Goal: Navigation & Orientation: Find specific page/section

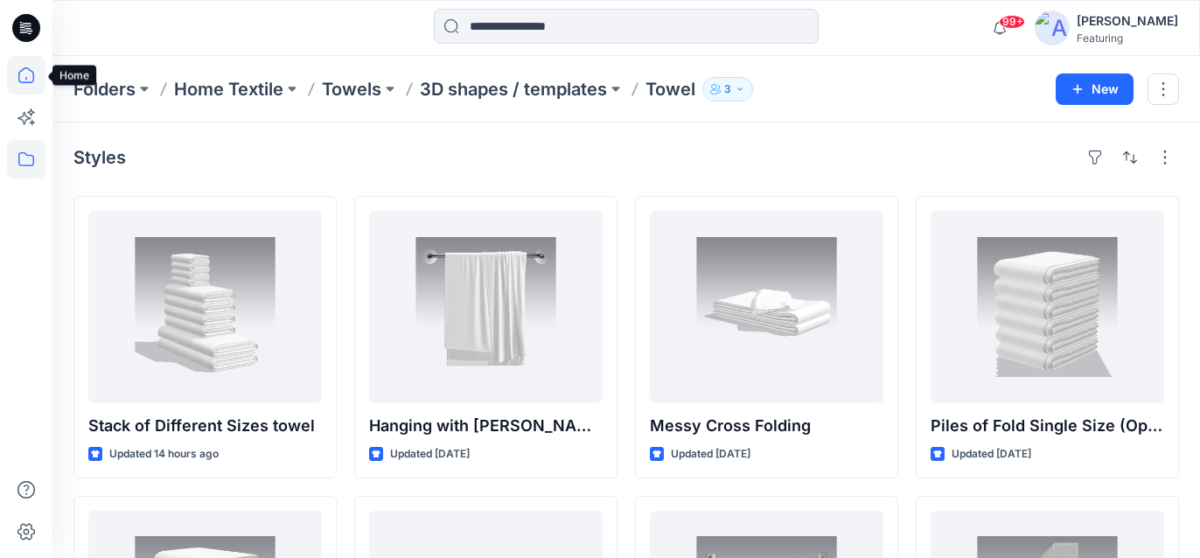
click at [22, 81] on icon at bounding box center [26, 75] width 38 height 38
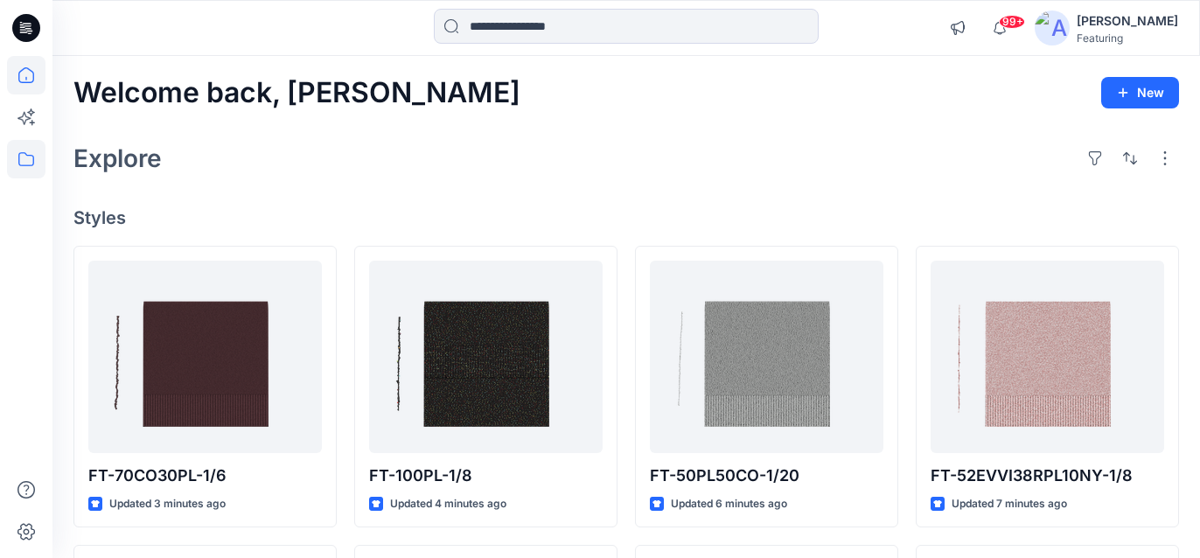
click at [16, 161] on icon at bounding box center [26, 159] width 38 height 38
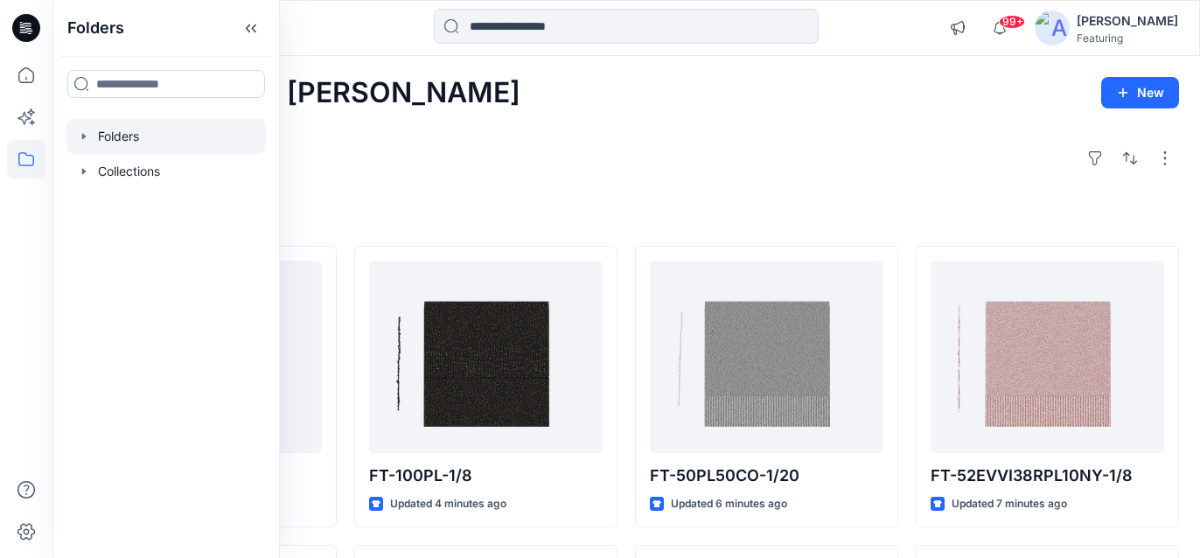
click at [121, 140] on div at bounding box center [165, 136] width 199 height 35
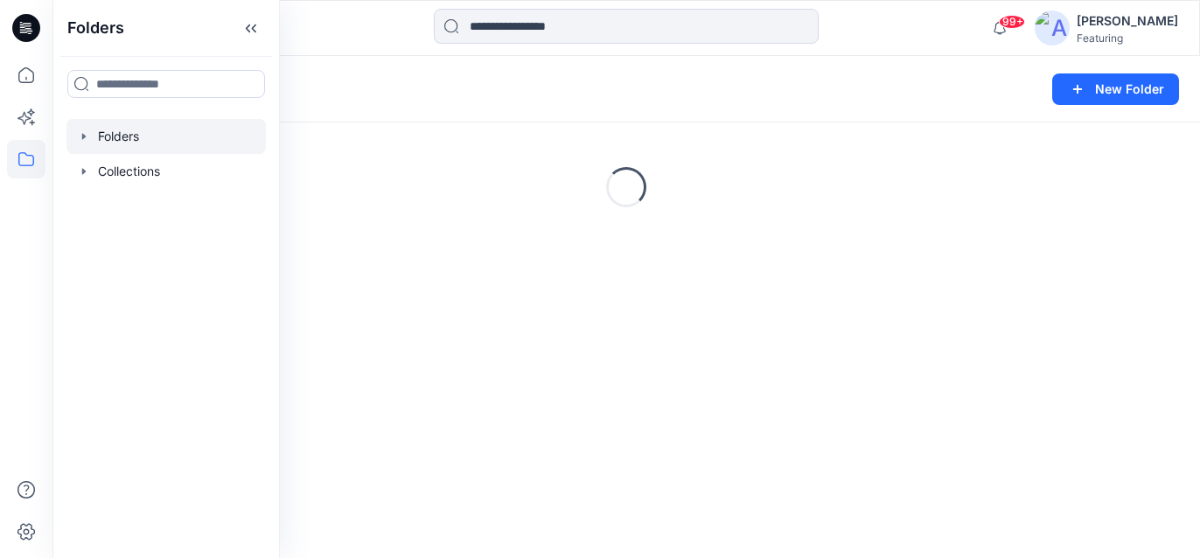
click at [492, 92] on div "Folders" at bounding box center [557, 89] width 969 height 24
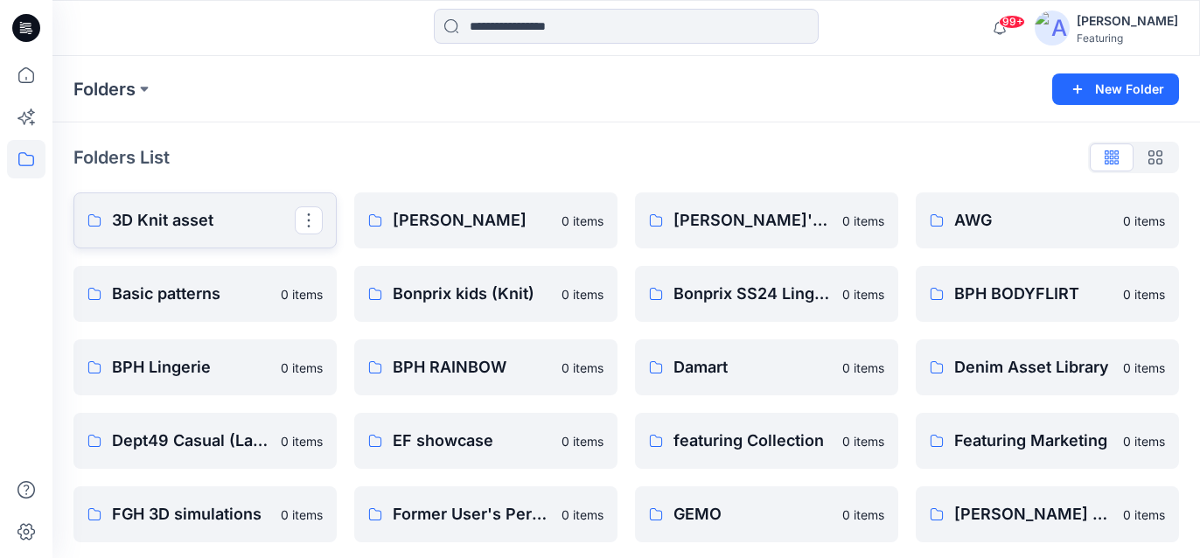
click at [178, 203] on link "3D Knit asset" at bounding box center [204, 220] width 263 height 56
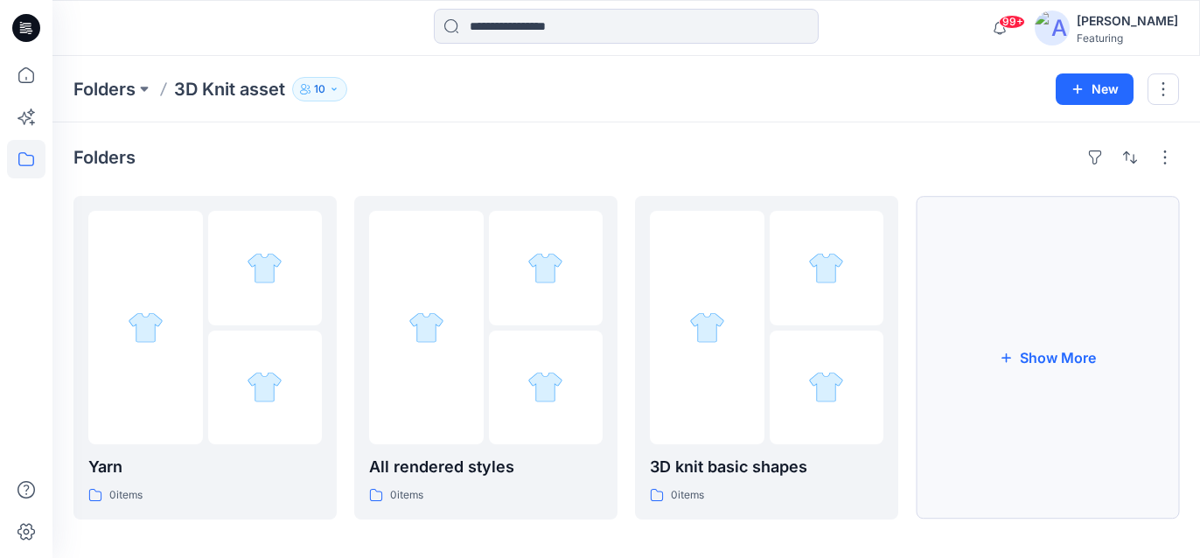
click at [1016, 261] on button "Show More" at bounding box center [1047, 358] width 263 height 324
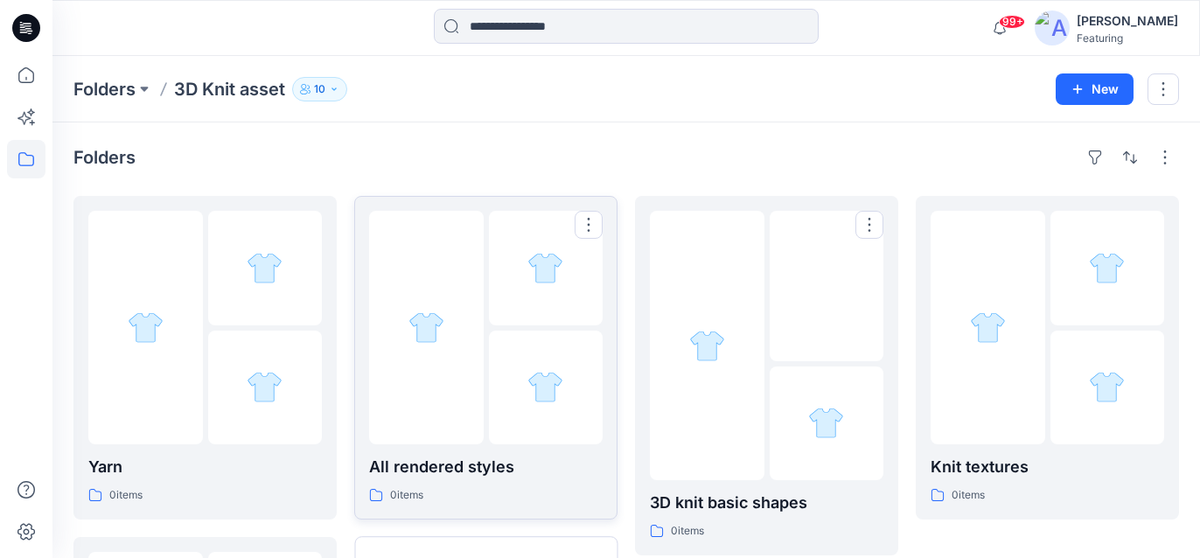
click at [538, 470] on p "All rendered styles" at bounding box center [485, 467] width 233 height 24
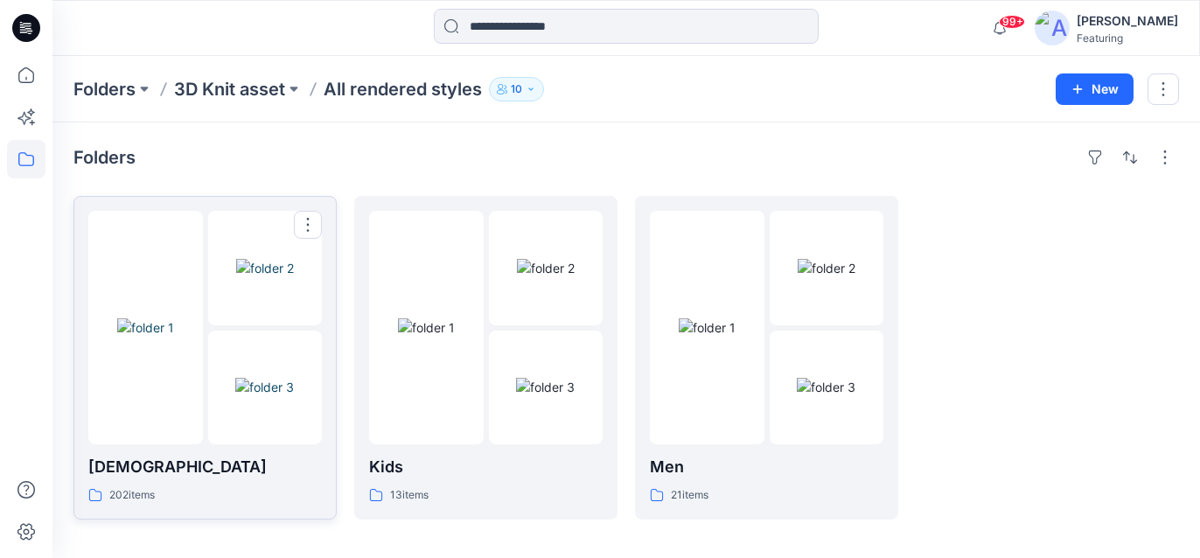
click at [246, 475] on p "[DEMOGRAPHIC_DATA]" at bounding box center [204, 467] width 233 height 24
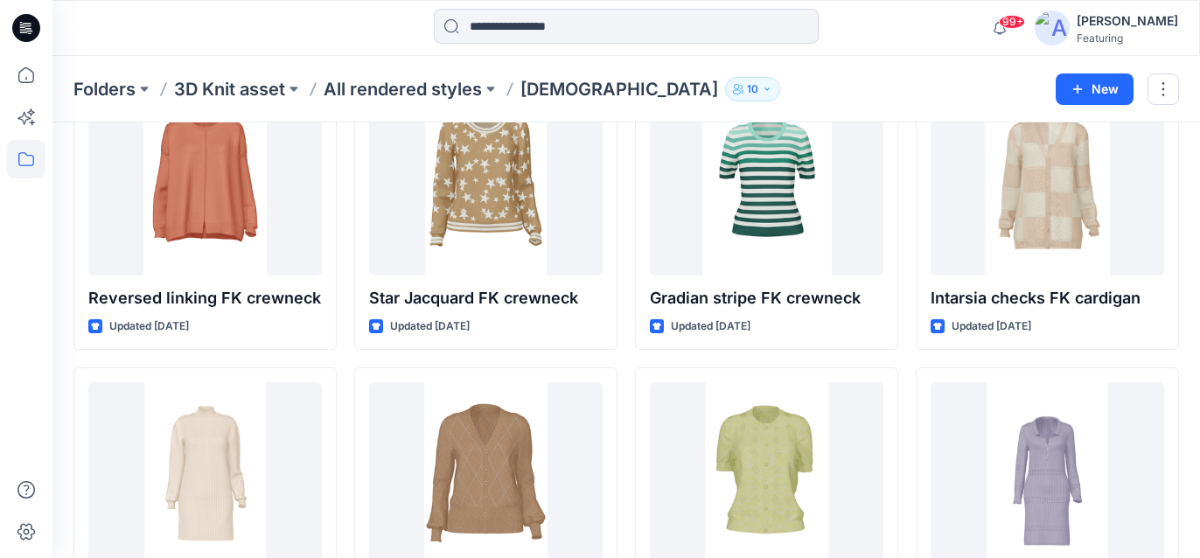
scroll to position [1627, 0]
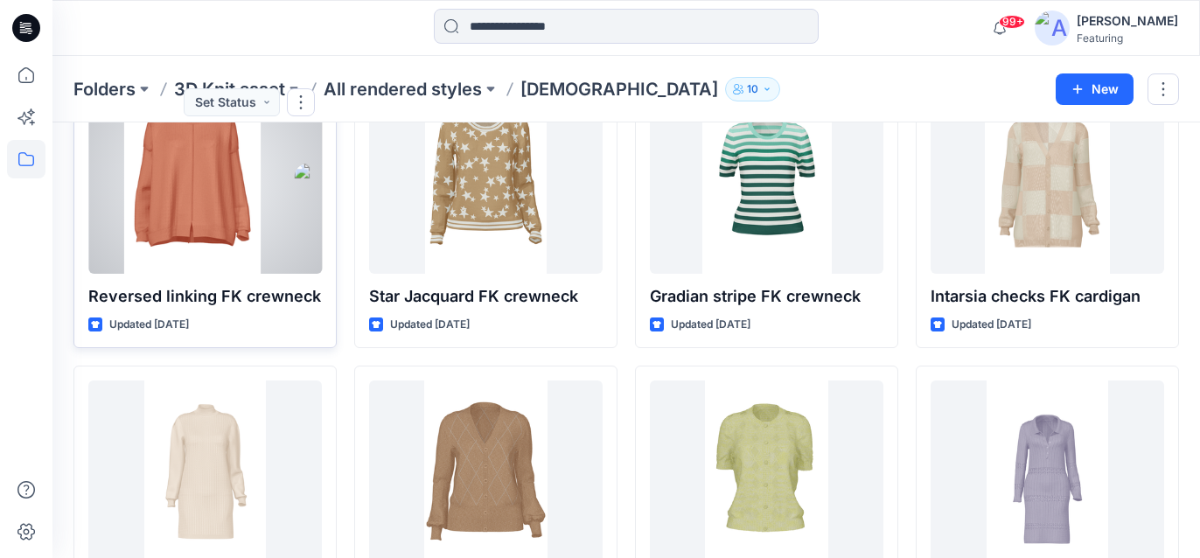
click at [194, 204] on div at bounding box center [191, 177] width 207 height 192
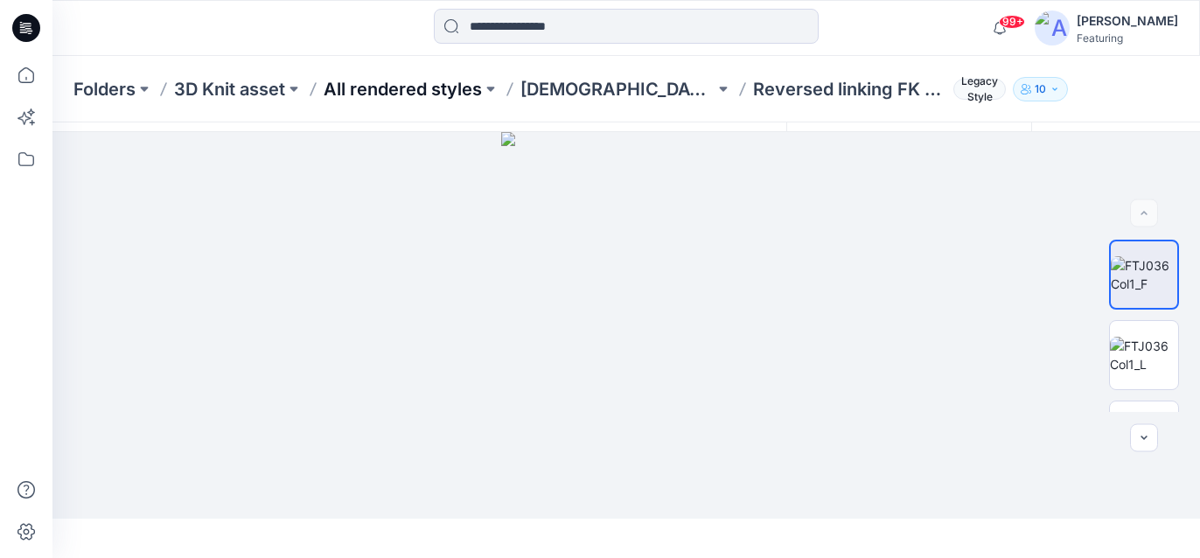
click at [443, 91] on p "All rendered styles" at bounding box center [403, 89] width 158 height 24
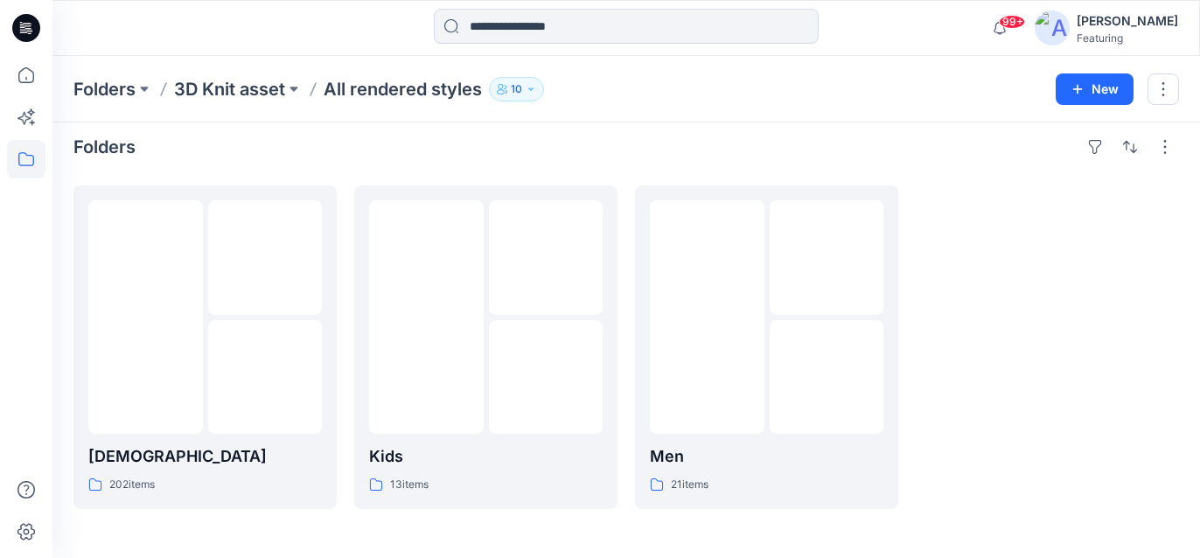
scroll to position [10, 0]
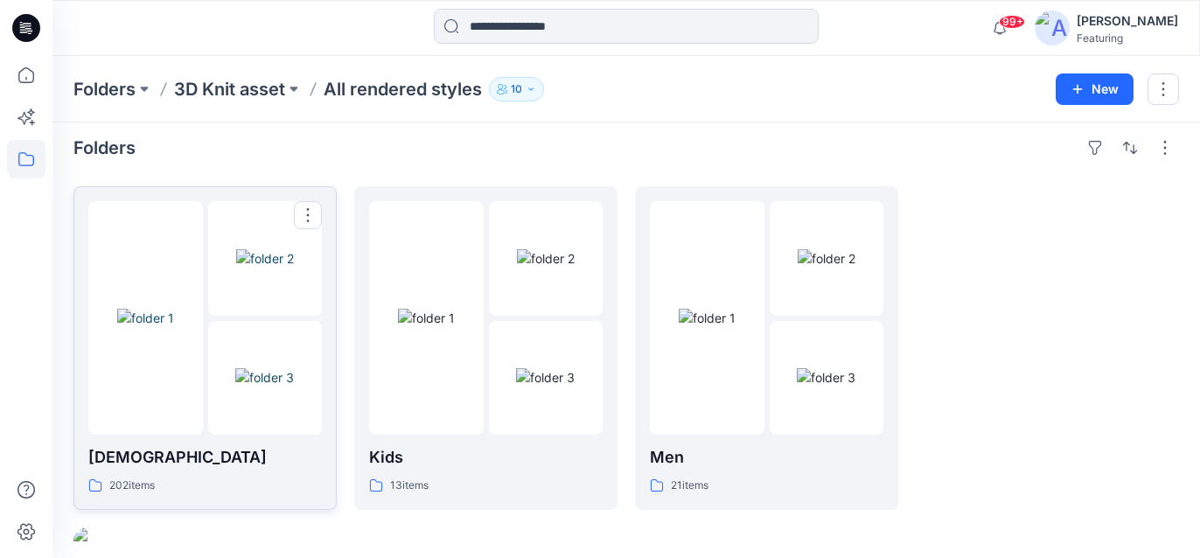
click at [258, 249] on img at bounding box center [265, 258] width 58 height 18
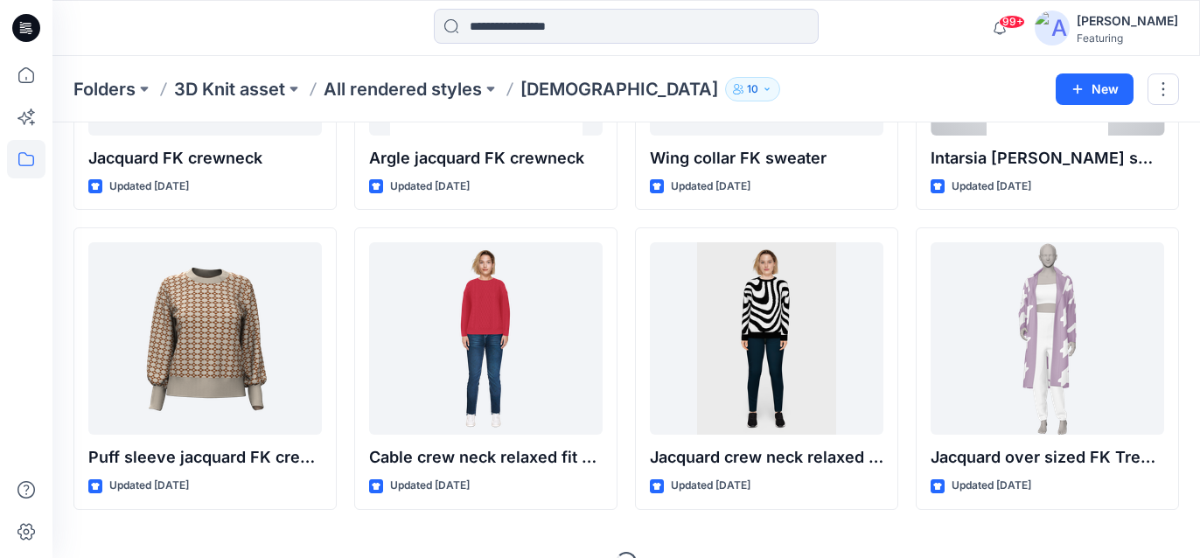
scroll to position [2367, 0]
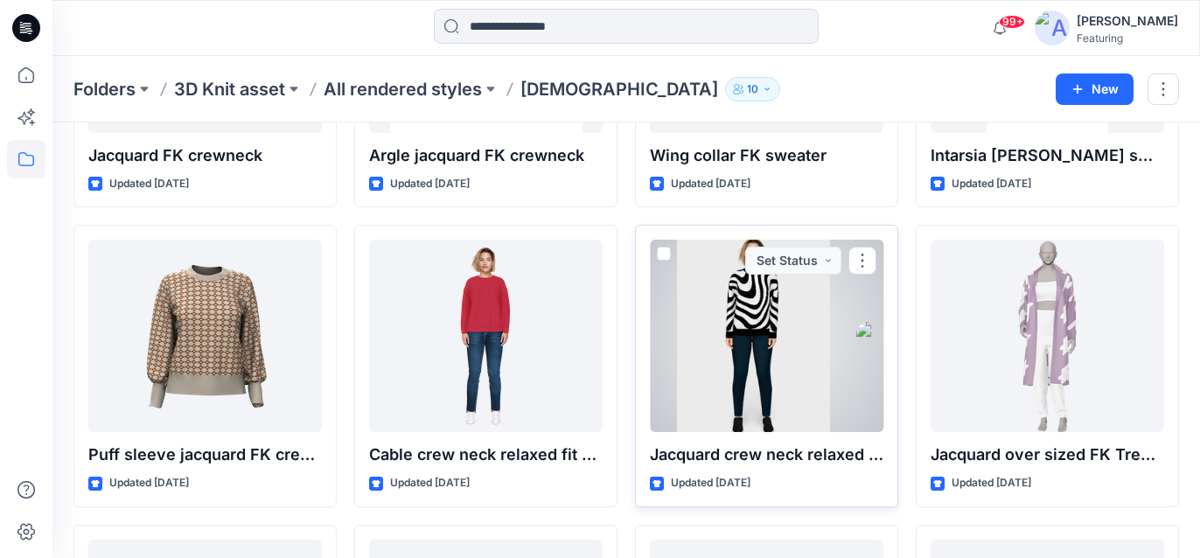
click at [780, 342] on div at bounding box center [753, 336] width 207 height 192
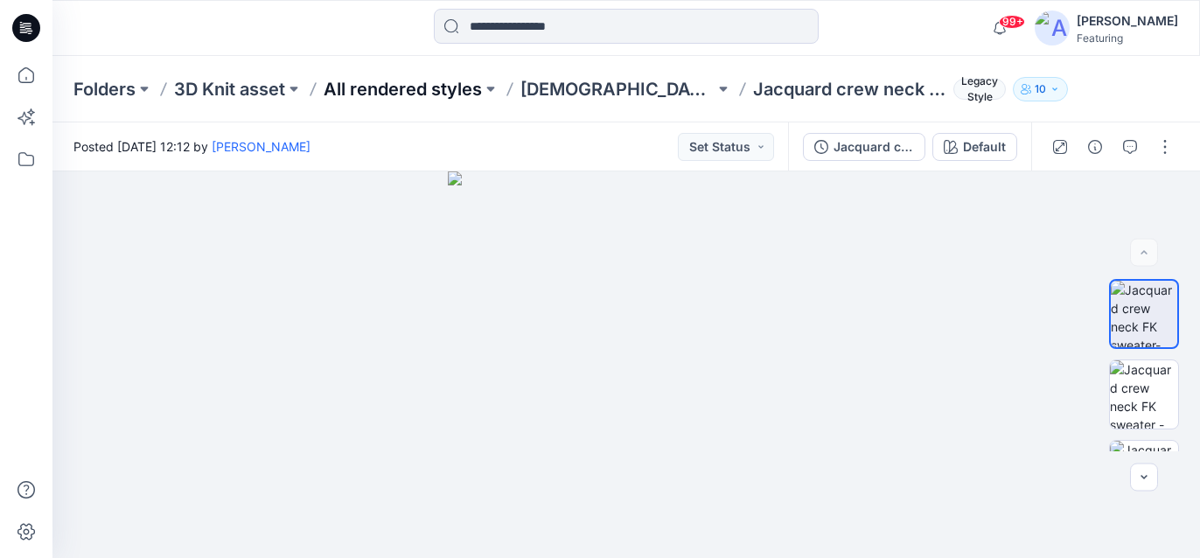
click at [378, 94] on p "All rendered styles" at bounding box center [403, 89] width 158 height 24
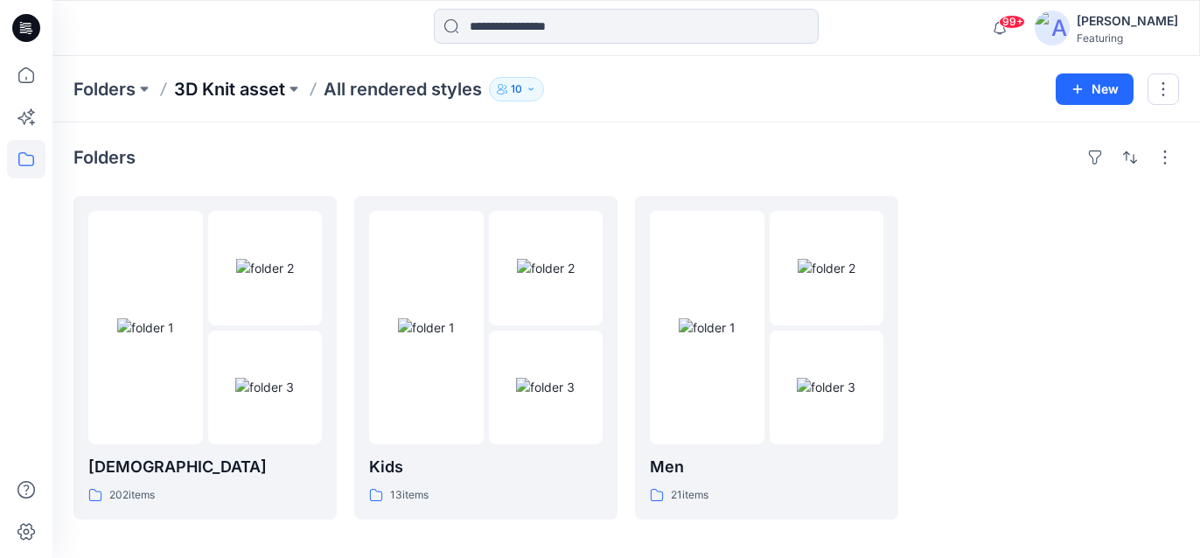
click at [254, 87] on p "3D Knit asset" at bounding box center [229, 89] width 111 height 24
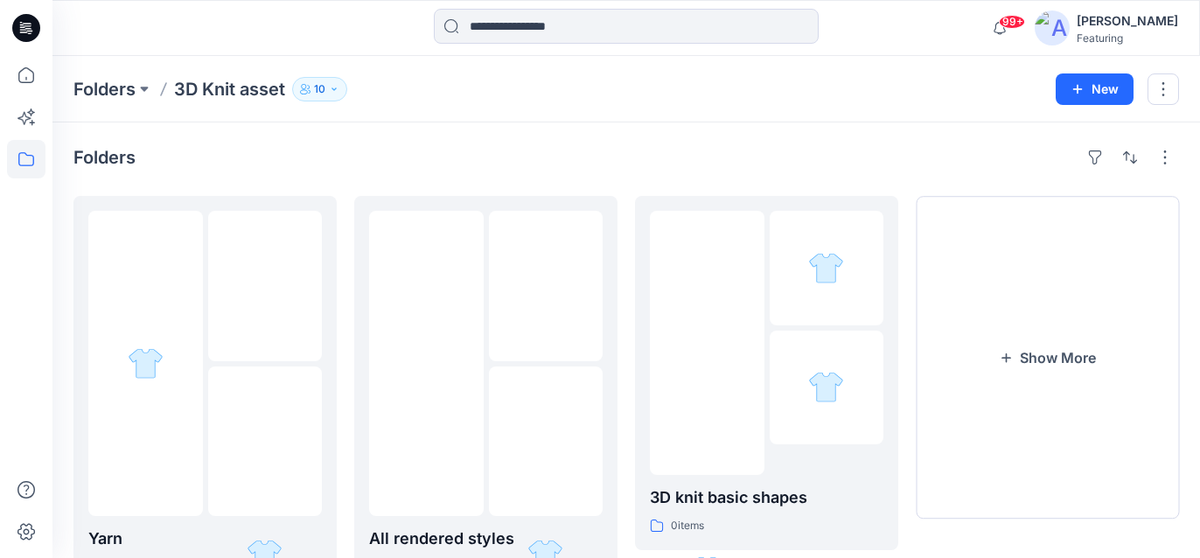
click at [216, 88] on p "3D Knit asset" at bounding box center [229, 89] width 111 height 24
click at [1008, 330] on button "Show More" at bounding box center [1047, 358] width 263 height 324
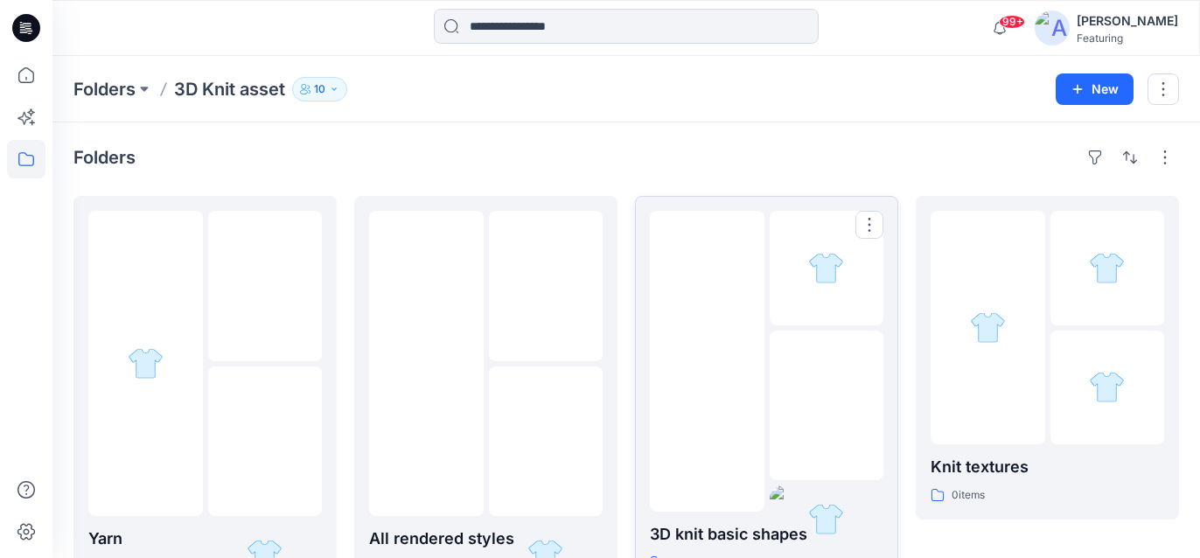
click at [797, 379] on div at bounding box center [826, 406] width 115 height 150
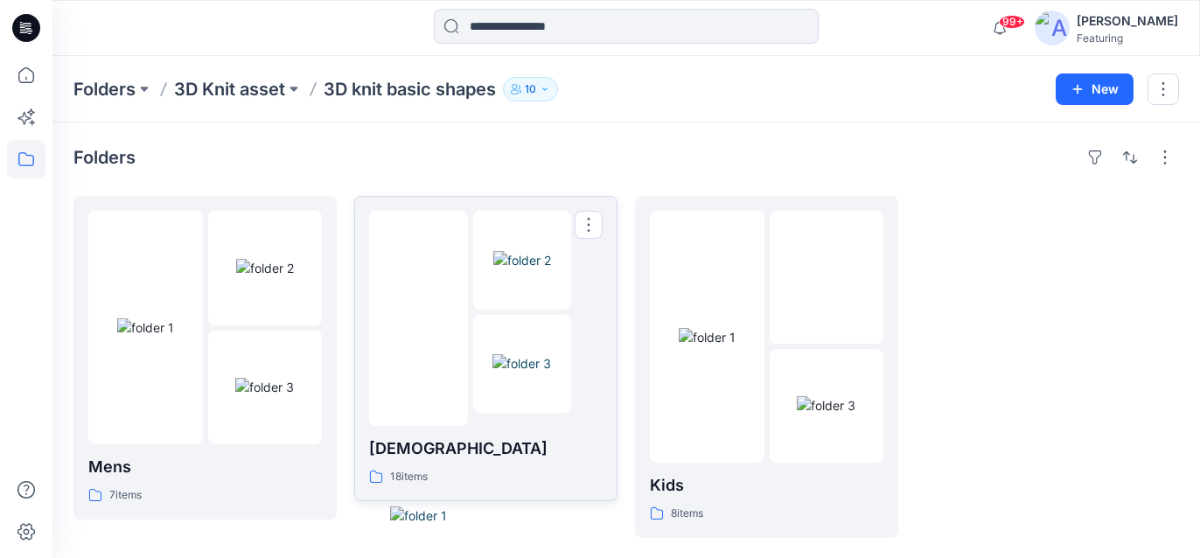
click at [519, 426] on div at bounding box center [522, 318] width 99 height 215
